Goal: Complete application form

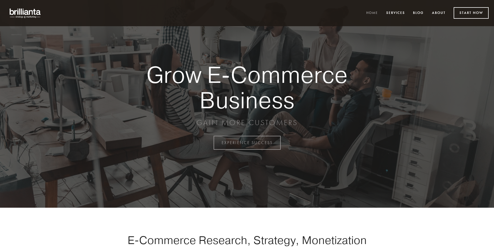
scroll to position [1400, 0]
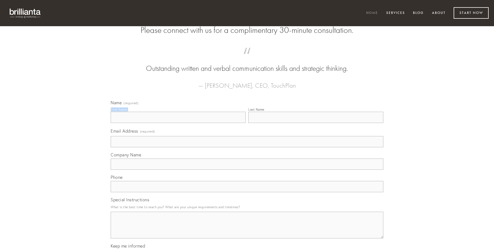
type input "[PERSON_NAME]"
click at [315, 123] on input "Last Name" at bounding box center [315, 117] width 135 height 11
type input "[PERSON_NAME]"
click at [247, 147] on input "Email Address (required)" at bounding box center [247, 141] width 272 height 11
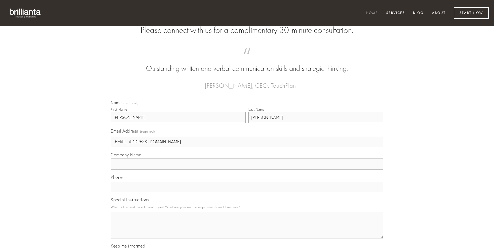
type input "[EMAIL_ADDRESS][DOMAIN_NAME]"
click at [247, 170] on input "Company Name" at bounding box center [247, 163] width 272 height 11
type input "vere"
click at [247, 192] on input "text" at bounding box center [247, 186] width 272 height 11
click at [247, 230] on textarea "Special Instructions" at bounding box center [247, 225] width 272 height 27
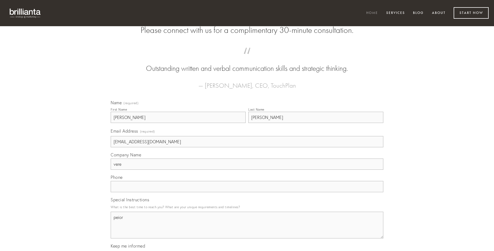
type textarea "peior"
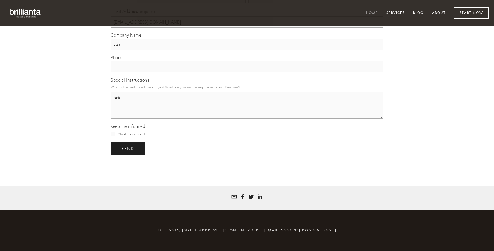
click at [128, 148] on span "send" at bounding box center [127, 148] width 13 height 5
